Goal: Book appointment/travel/reservation

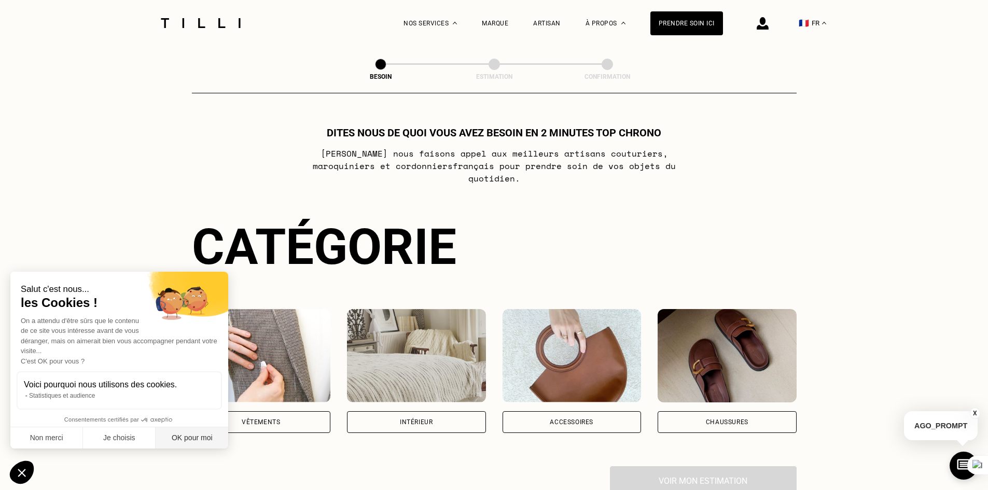
click at [184, 439] on button "OK pour moi" at bounding box center [192, 438] width 73 height 22
checkbox input "true"
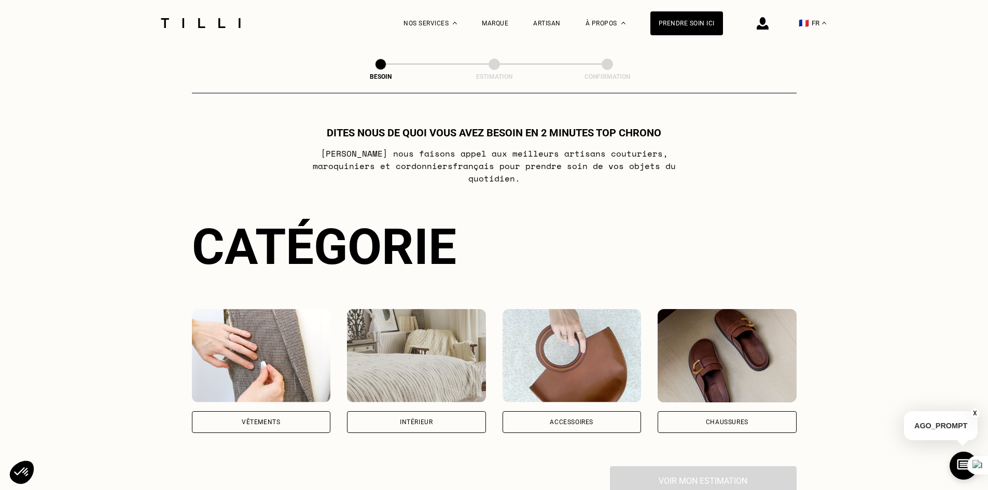
click at [268, 419] on div "Vêtements" at bounding box center [261, 422] width 38 height 6
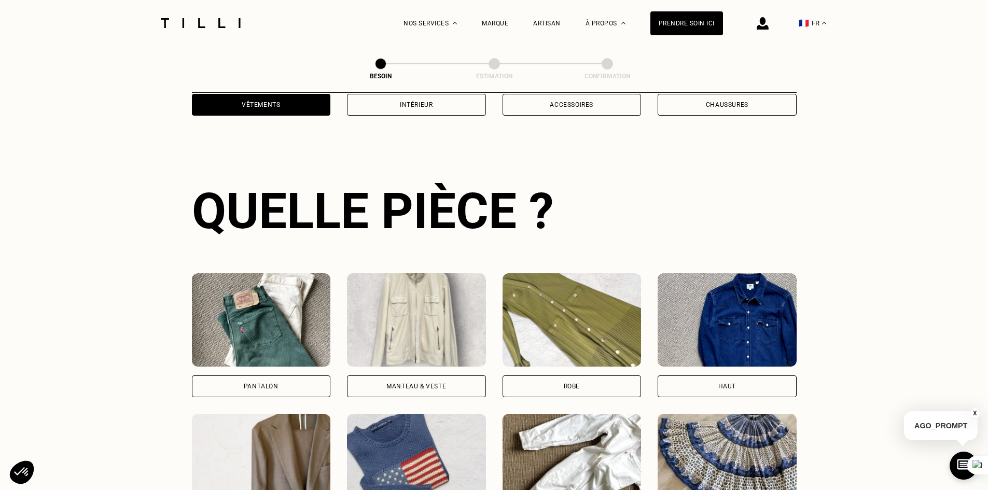
scroll to position [339, 0]
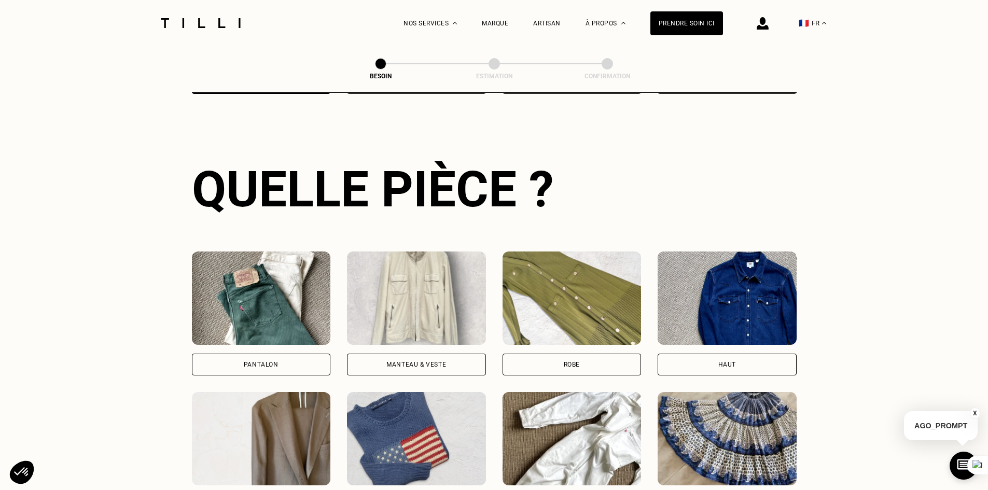
click at [267, 361] on div "Pantalon" at bounding box center [261, 364] width 35 height 6
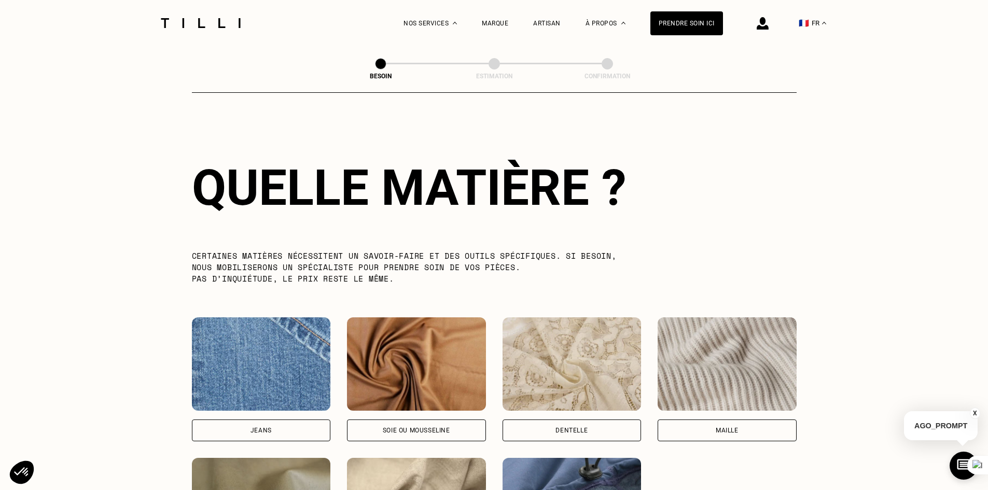
scroll to position [1042, 0]
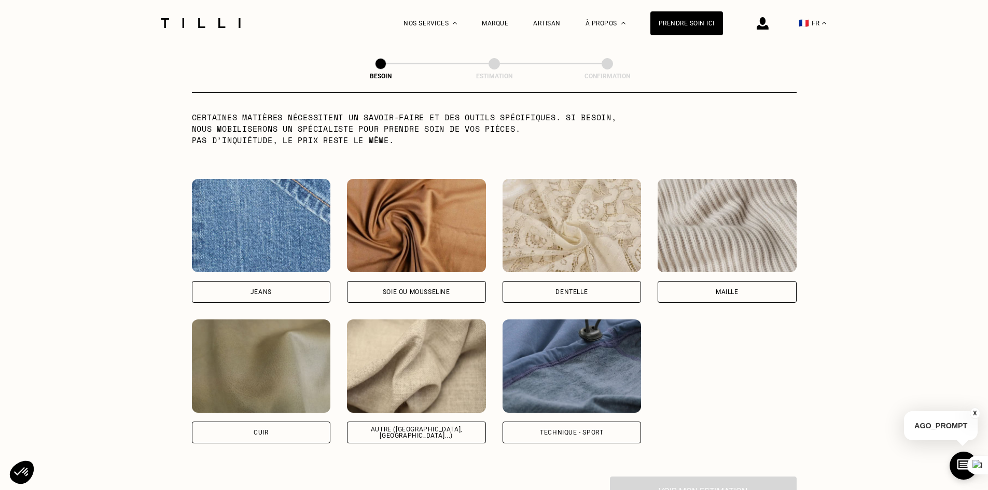
click at [433, 428] on div "Autre ([GEOGRAPHIC_DATA], [GEOGRAPHIC_DATA]...)" at bounding box center [416, 432] width 121 height 12
select select "FR"
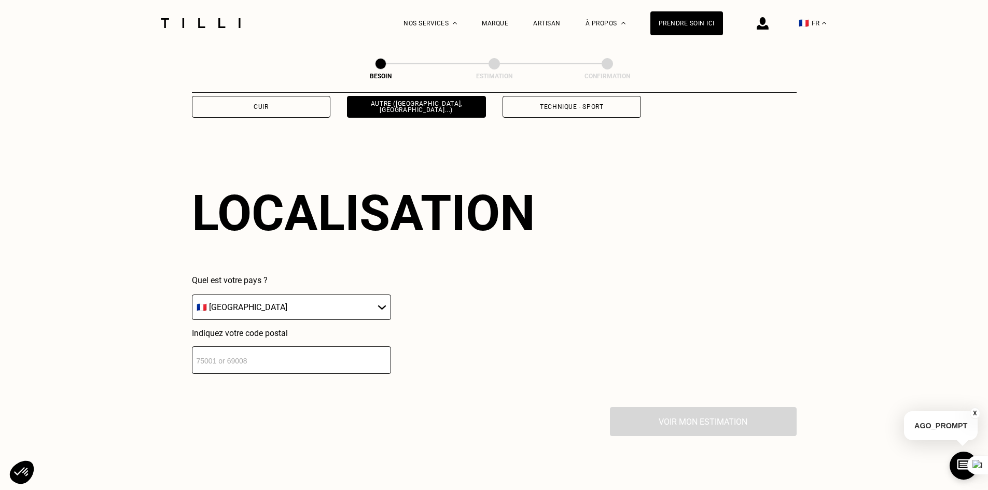
scroll to position [1394, 0]
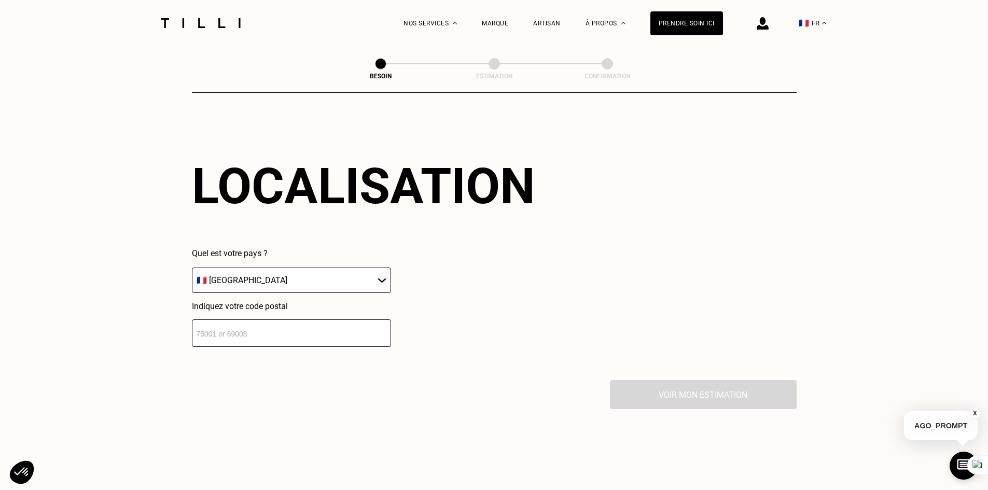
click at [278, 331] on input "number" at bounding box center [291, 332] width 199 height 27
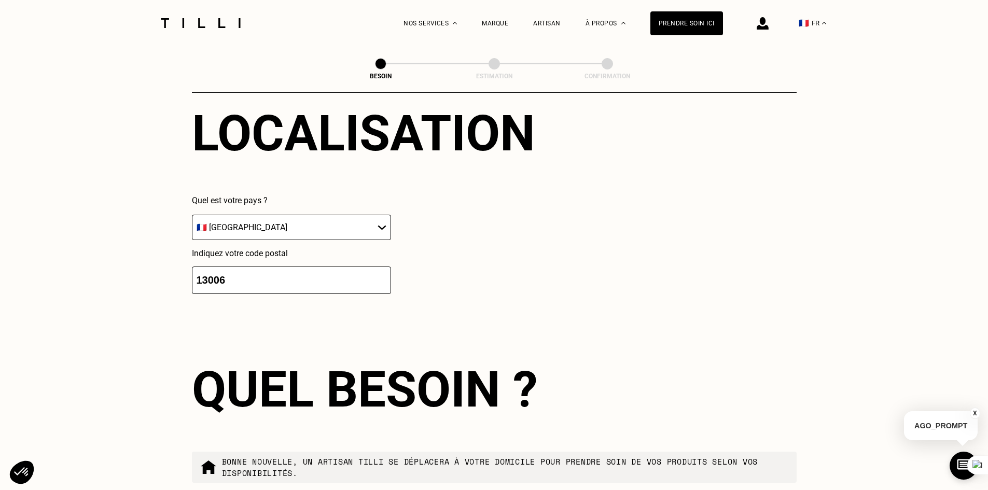
scroll to position [1652, 0]
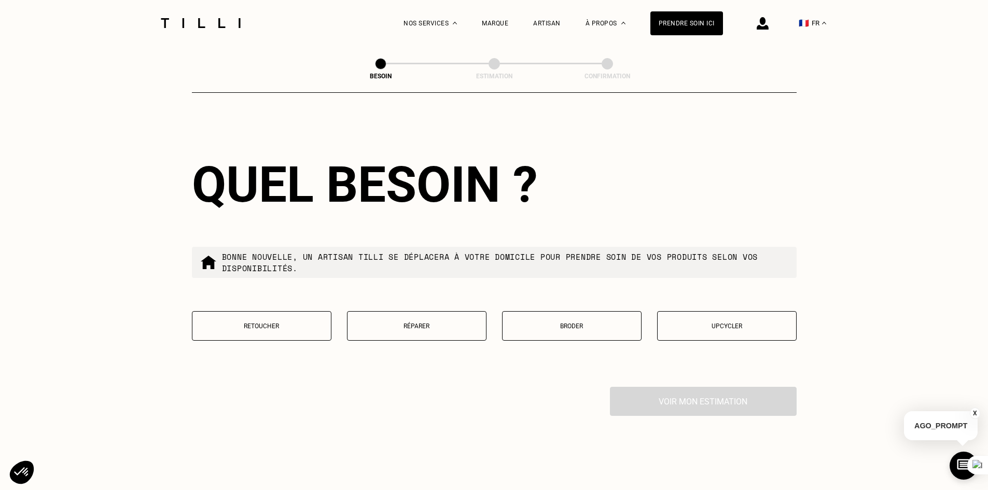
type input "13006"
click at [285, 322] on p "Retoucher" at bounding box center [262, 325] width 128 height 7
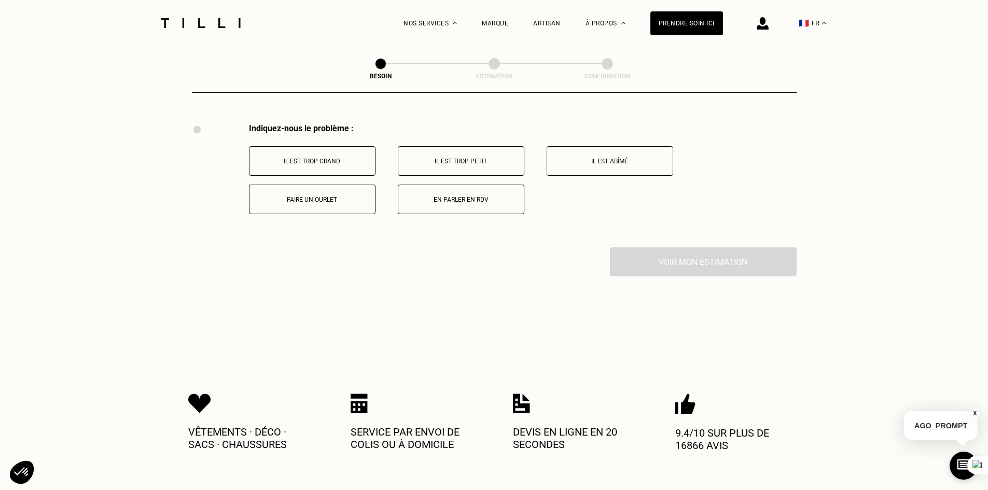
scroll to position [1918, 0]
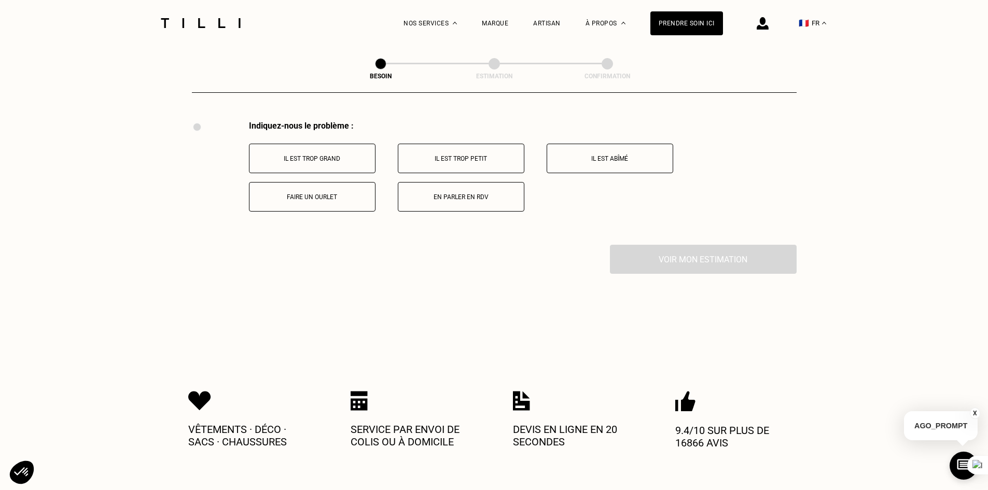
click at [448, 193] on p "En parler en RDV" at bounding box center [460, 196] width 115 height 7
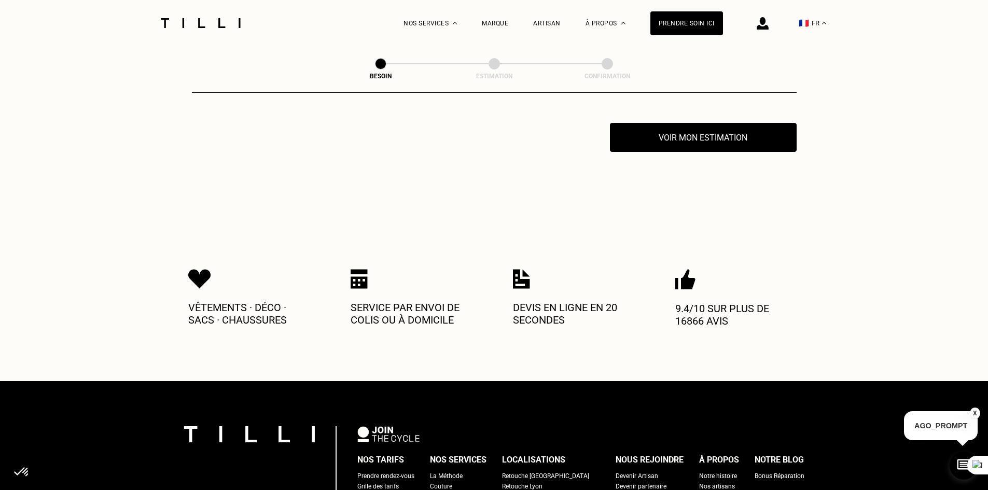
scroll to position [2042, 0]
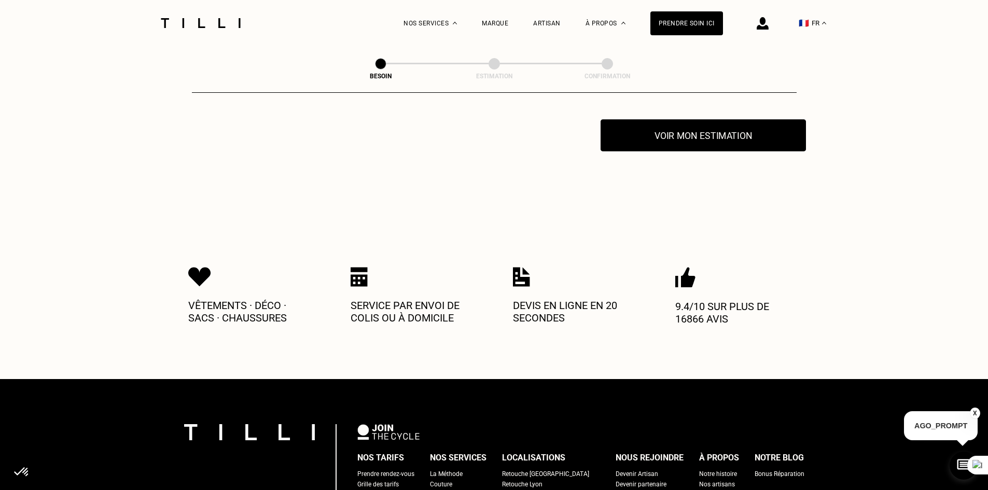
click at [680, 144] on button "Voir mon estimation" at bounding box center [702, 135] width 205 height 32
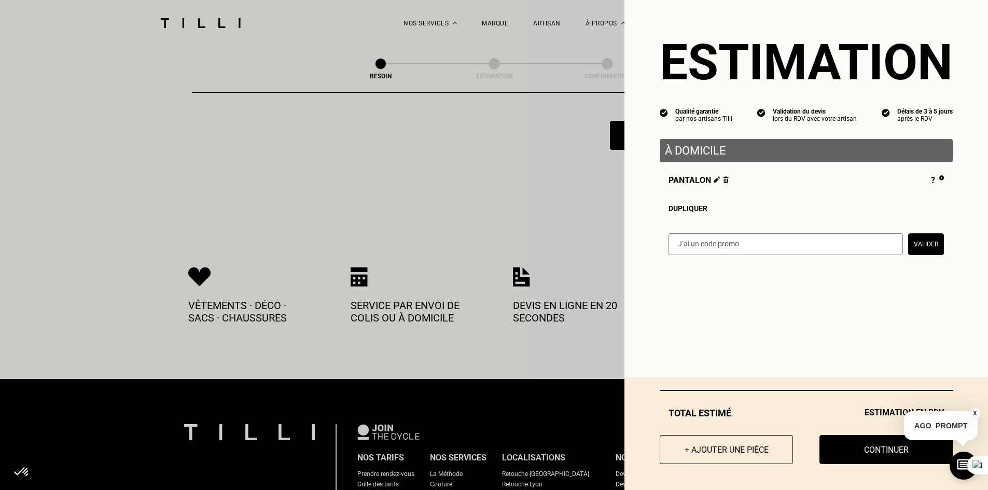
drag, startPoint x: 737, startPoint y: 142, endPoint x: 733, endPoint y: 151, distance: 10.2
click at [737, 145] on div "À domicile" at bounding box center [806, 150] width 293 height 23
click at [732, 155] on p "À domicile" at bounding box center [806, 150] width 283 height 13
drag, startPoint x: 708, startPoint y: 152, endPoint x: 681, endPoint y: 153, distance: 27.5
click at [686, 153] on p "À domicile" at bounding box center [806, 150] width 283 height 13
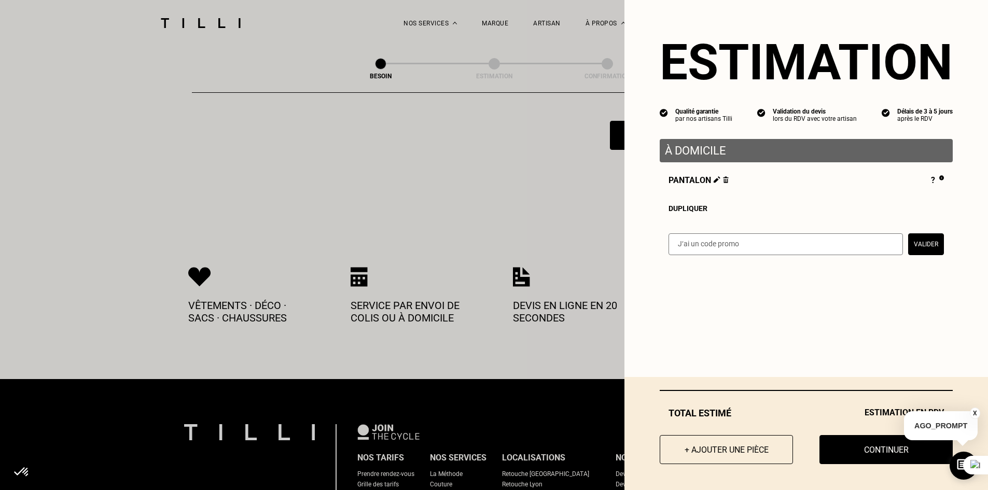
click at [674, 151] on p "À domicile" at bounding box center [806, 150] width 283 height 13
drag, startPoint x: 629, startPoint y: 141, endPoint x: 660, endPoint y: 140, distance: 30.6
click at [639, 146] on div "Estimation Qualité garantie par nos artisans Tilli Validation du devis lors du …" at bounding box center [805, 134] width 363 height 268
drag, startPoint x: 673, startPoint y: 135, endPoint x: 685, endPoint y: 142, distance: 14.0
click at [684, 142] on div "Estimation Qualité garantie par nos artisans Tilli Validation du devis lors du …" at bounding box center [805, 134] width 363 height 268
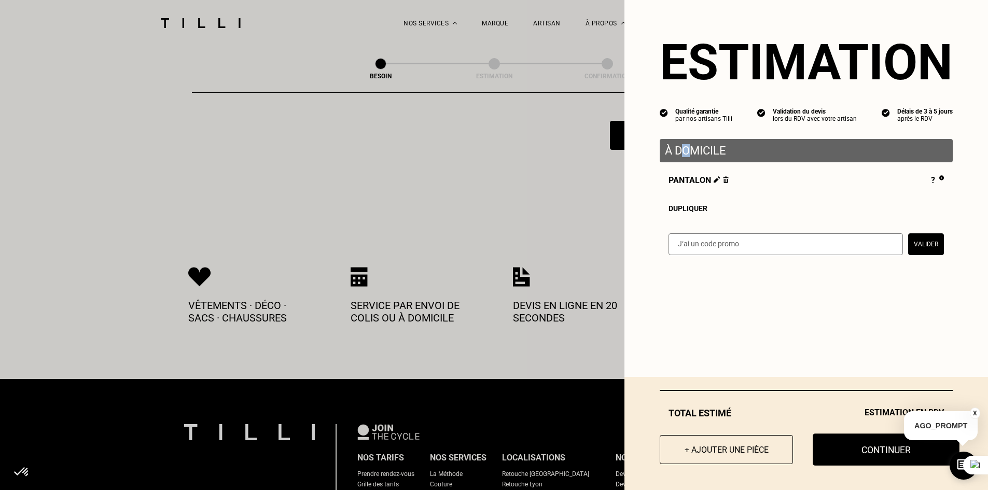
click at [839, 447] on button "Continuer" at bounding box center [885, 449] width 147 height 32
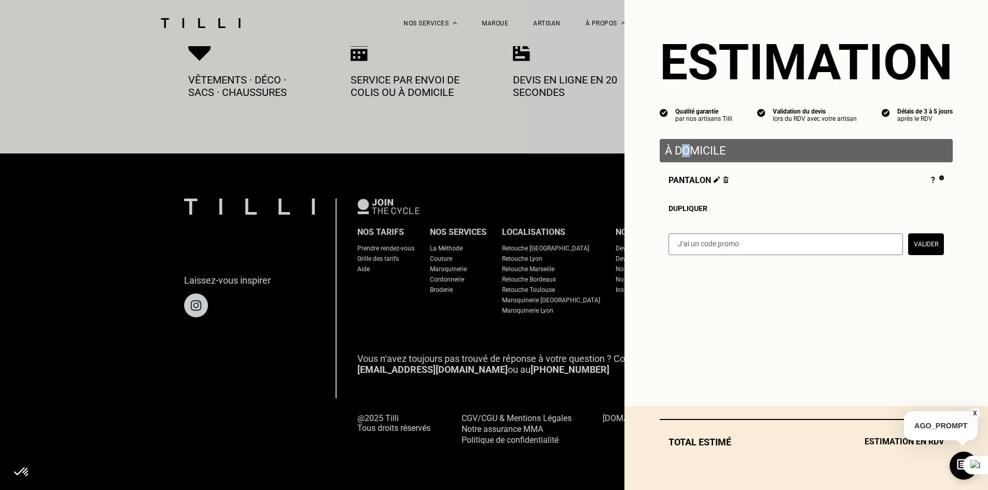
scroll to position [560, 0]
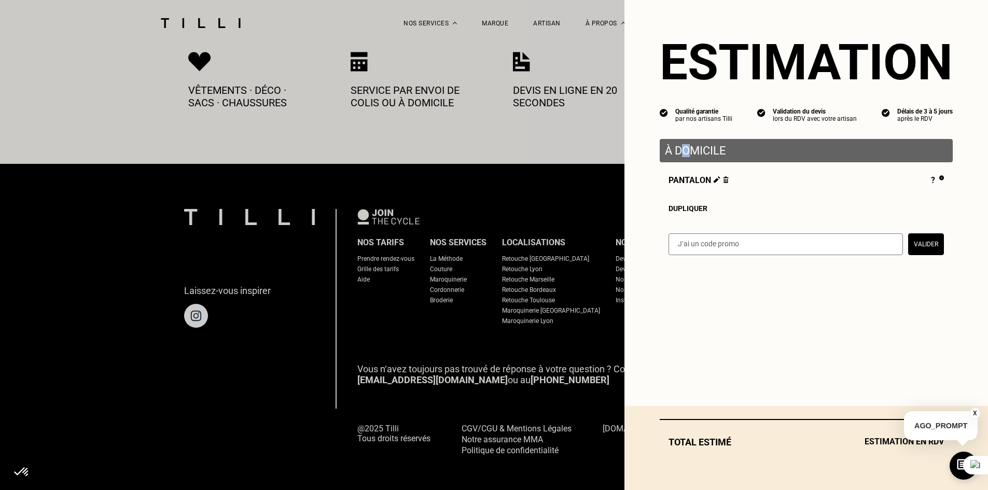
select select "FR"
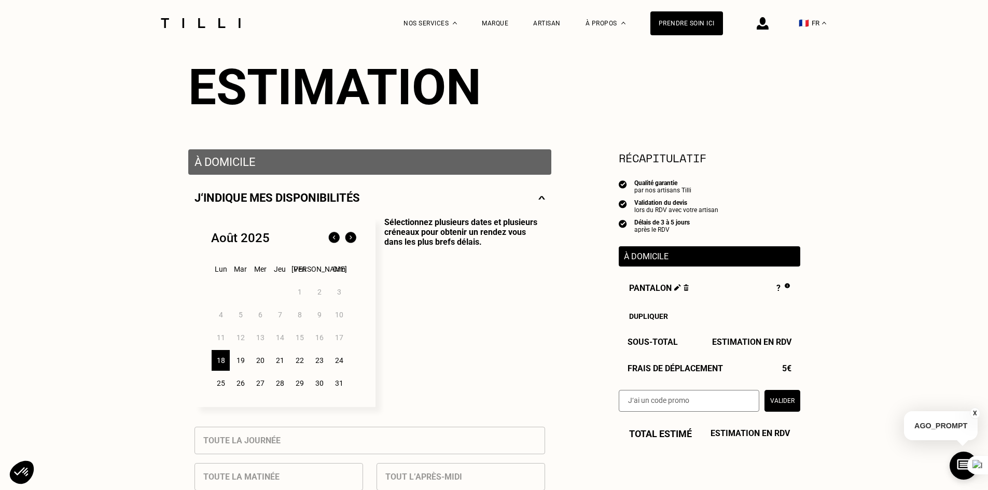
scroll to position [138, 0]
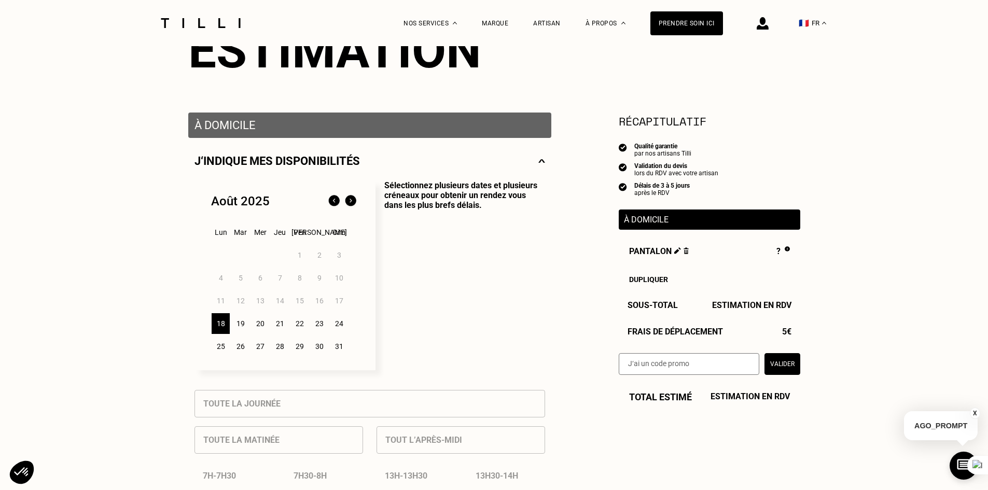
click at [225, 324] on div "18" at bounding box center [221, 323] width 18 height 21
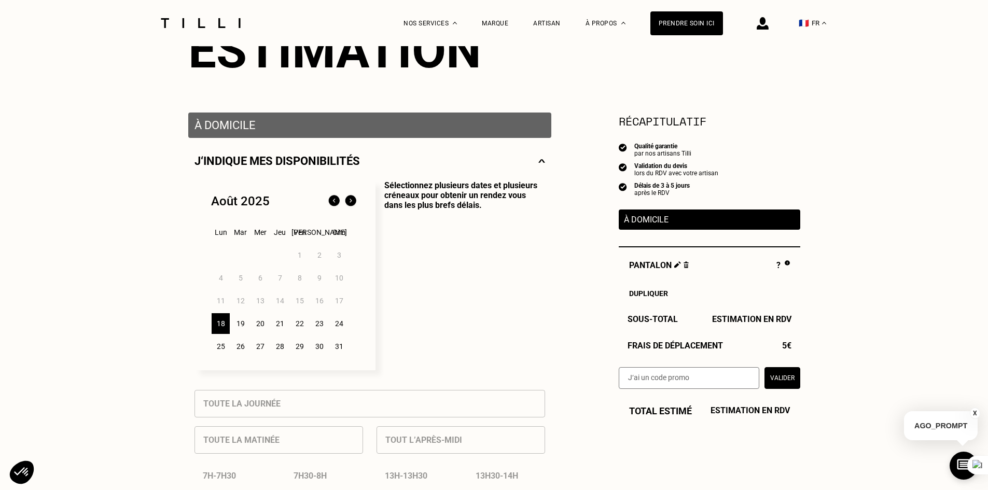
click at [772, 409] on span "Estimation en RDV" at bounding box center [749, 410] width 79 height 11
click at [689, 413] on div "Total estimé Estimation en RDV" at bounding box center [709, 410] width 181 height 11
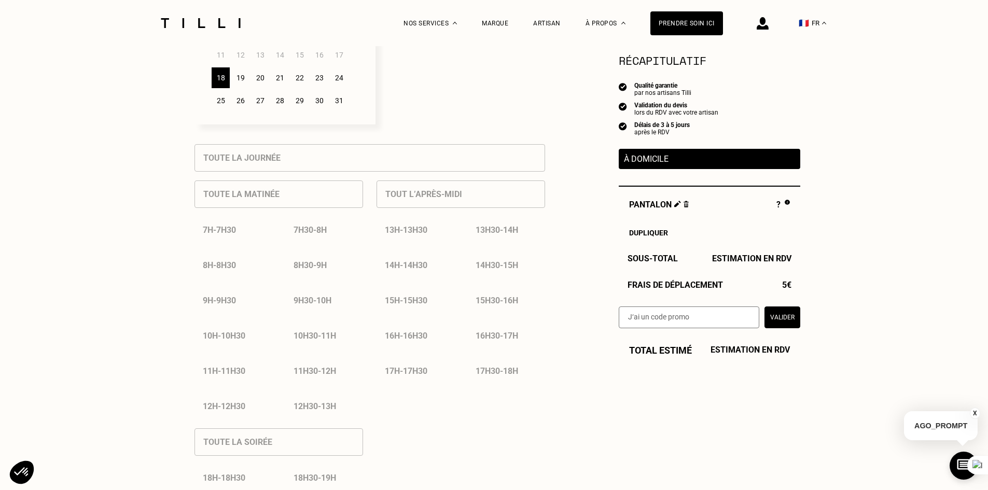
scroll to position [415, 0]
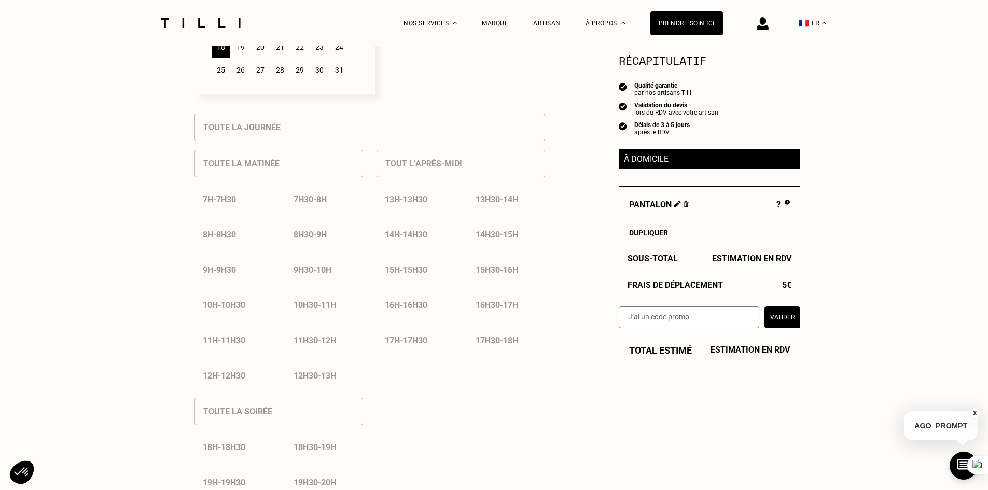
click at [244, 53] on div "19" at bounding box center [240, 47] width 18 height 21
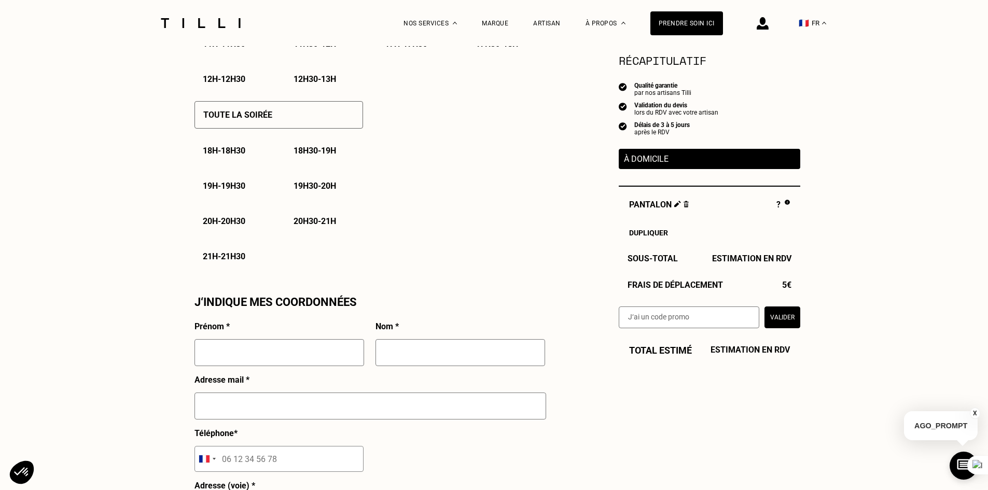
scroll to position [691, 0]
